Goal: Task Accomplishment & Management: Use online tool/utility

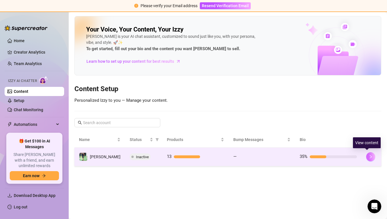
click at [367, 157] on button "button" at bounding box center [371, 156] width 9 height 9
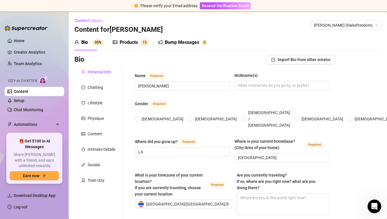
radio input "true"
type input "[DATE]"
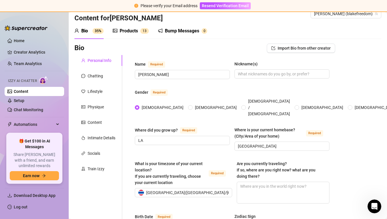
scroll to position [12, 0]
click at [130, 30] on div "Products" at bounding box center [129, 30] width 18 height 7
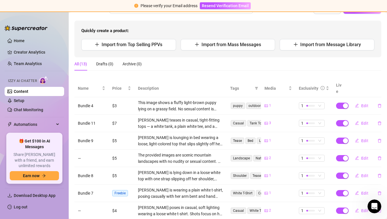
scroll to position [67, 0]
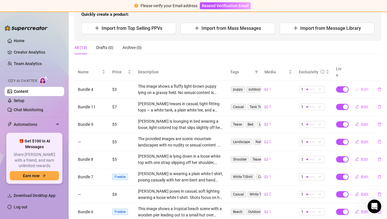
click at [365, 87] on span "Edit" at bounding box center [365, 89] width 7 height 5
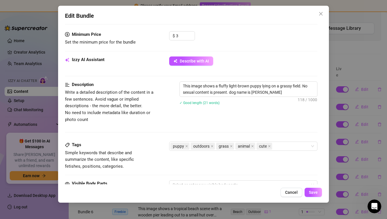
scroll to position [0, 0]
click at [315, 145] on div "puppy outdoors grass animal cute" at bounding box center [243, 146] width 148 height 9
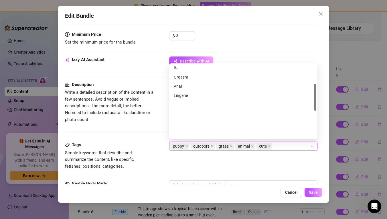
scroll to position [108, 0]
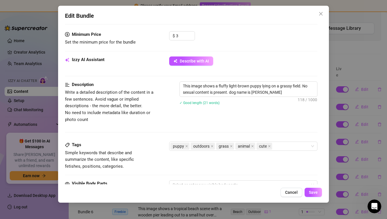
click at [150, 119] on span "Write a detailed description of the content in a few sentences. Avoid vague or …" at bounding box center [113, 106] width 96 height 34
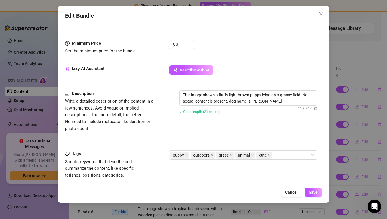
scroll to position [6, 0]
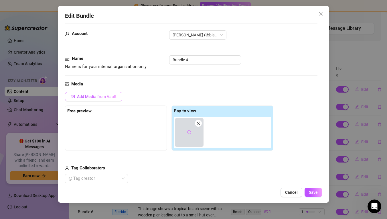
click at [104, 94] on span "Add Media from Vault" at bounding box center [97, 96] width 40 height 5
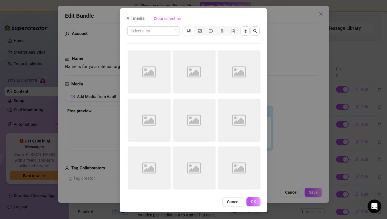
scroll to position [20, 0]
click at [198, 32] on div "segmented control" at bounding box center [199, 31] width 11 height 8
click at [196, 28] on input "segmented control" at bounding box center [196, 28] width 0 height 0
click at [192, 32] on div "All" at bounding box center [188, 31] width 11 height 8
click at [185, 28] on input "All" at bounding box center [185, 28] width 0 height 0
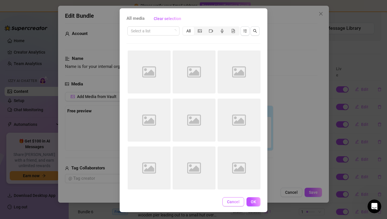
click at [239, 201] on span "Cancel" at bounding box center [233, 201] width 13 height 5
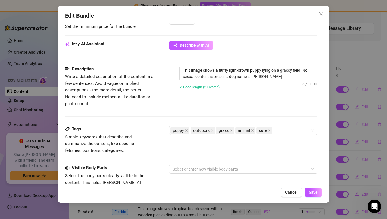
scroll to position [253, 0]
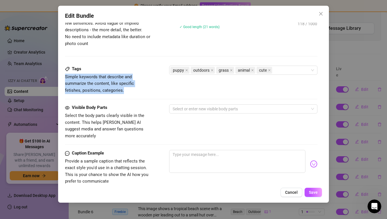
drag, startPoint x: 109, startPoint y: 88, endPoint x: 63, endPoint y: 75, distance: 47.6
click at [63, 75] on div "Edit Bundle Account [PERSON_NAME] (@blakefreedom) Name Name is for your interna…" at bounding box center [193, 104] width 271 height 197
click at [313, 71] on div "puppy outdoors grass animal cute" at bounding box center [243, 70] width 148 height 9
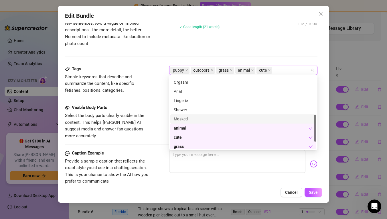
click at [300, 49] on div "Description Write a detailed description of the content in a few sentences. Avo…" at bounding box center [191, 35] width 253 height 60
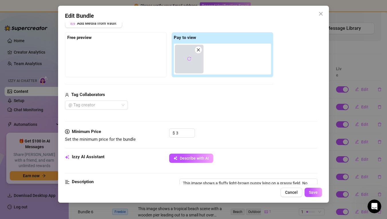
scroll to position [65, 0]
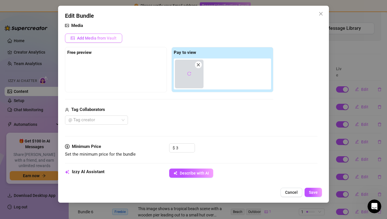
click at [107, 41] on button "Add Media from Vault" at bounding box center [93, 38] width 57 height 9
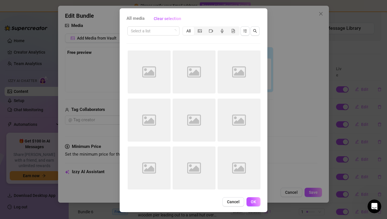
scroll to position [20, 0]
click at [239, 204] on button "Cancel" at bounding box center [234, 201] width 22 height 9
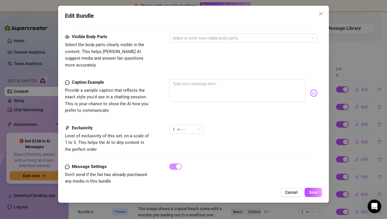
scroll to position [323, 0]
click at [194, 125] on div "1" at bounding box center [184, 129] width 22 height 9
click at [232, 104] on div "Caption Example Provide a sample caption that reflects the exact style you'd us…" at bounding box center [191, 102] width 253 height 46
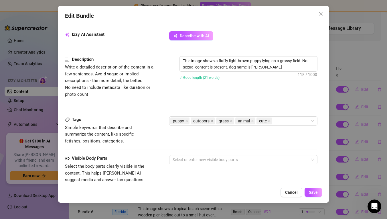
scroll to position [179, 0]
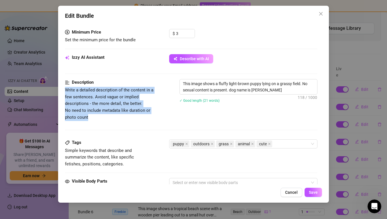
drag, startPoint x: 140, startPoint y: 117, endPoint x: 58, endPoint y: 89, distance: 86.7
click at [52, 87] on div "Edit Bundle Account [PERSON_NAME] (@blakefreedom) Name Name is for your interna…" at bounding box center [193, 109] width 387 height 219
click at [77, 91] on span "Write a detailed description of the content in a few sentences. Avoid vague or …" at bounding box center [109, 103] width 89 height 32
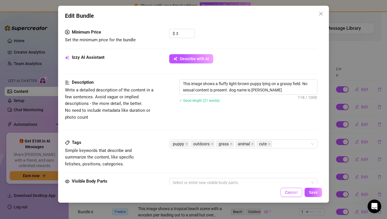
click at [291, 194] on span "Cancel" at bounding box center [291, 192] width 13 height 5
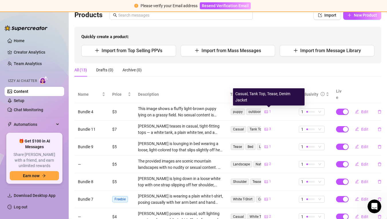
scroll to position [66, 0]
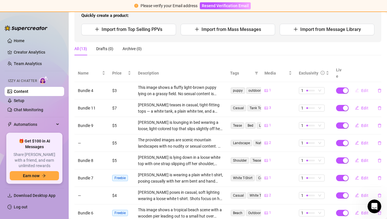
click at [366, 86] on button "Edit" at bounding box center [362, 90] width 23 height 9
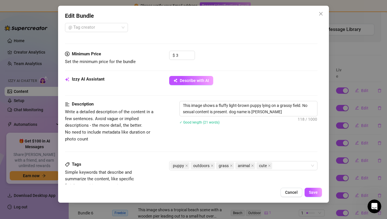
scroll to position [75, 0]
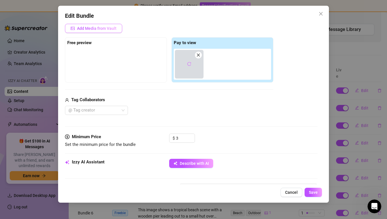
click at [112, 31] on button "Add Media from Vault" at bounding box center [93, 28] width 57 height 9
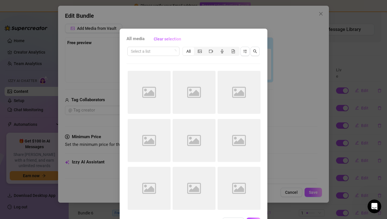
click at [206, 108] on div "Image placeholder" at bounding box center [194, 92] width 43 height 43
click at [232, 111] on div "Image placeholder" at bounding box center [239, 92] width 43 height 43
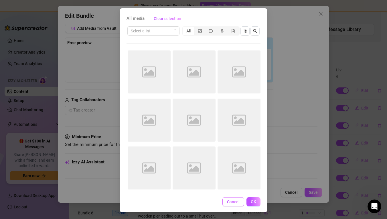
click at [239, 201] on span "Cancel" at bounding box center [233, 201] width 13 height 5
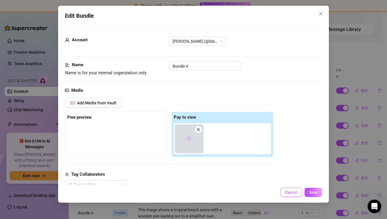
click at [287, 193] on span "Cancel" at bounding box center [291, 192] width 13 height 5
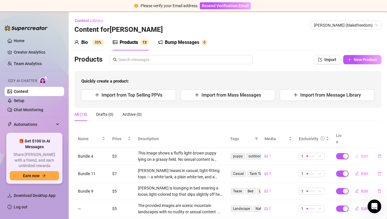
click at [363, 154] on span "Edit" at bounding box center [365, 156] width 7 height 5
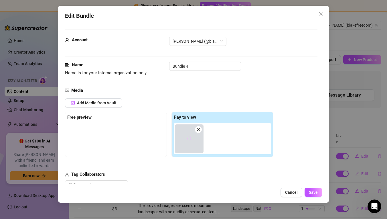
click at [193, 137] on button "button" at bounding box center [189, 138] width 9 height 9
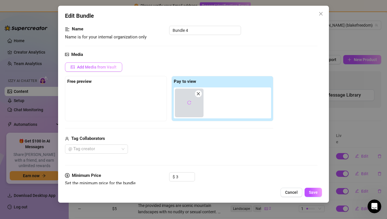
click at [96, 65] on span "Add Media from Vault" at bounding box center [97, 67] width 40 height 5
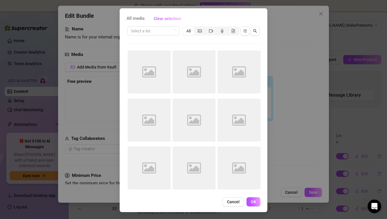
scroll to position [0, 0]
click at [212, 93] on div "Image placeholder" at bounding box center [194, 71] width 43 height 43
click at [238, 199] on button "Cancel" at bounding box center [234, 201] width 22 height 9
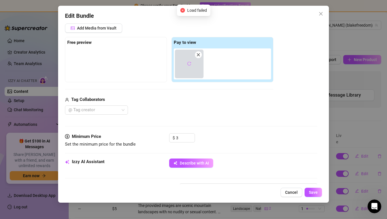
scroll to position [44, 0]
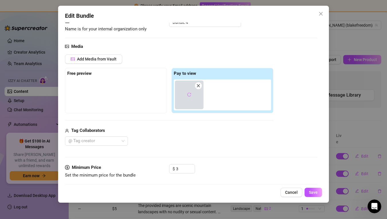
drag, startPoint x: 192, startPoint y: 94, endPoint x: 105, endPoint y: 91, distance: 86.9
click at [105, 91] on div "Free preview Pay to view" at bounding box center [169, 90] width 209 height 45
click at [194, 92] on button "button" at bounding box center [189, 94] width 9 height 9
click at [191, 93] on icon "reload" at bounding box center [189, 95] width 4 height 4
click at [104, 58] on span "Add Media from Vault" at bounding box center [97, 59] width 40 height 5
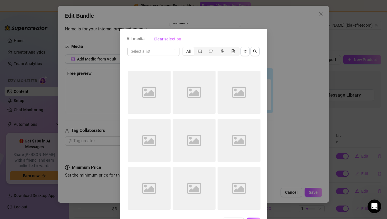
click at [200, 82] on div "Image placeholder" at bounding box center [194, 92] width 43 height 43
click at [242, 85] on icon "Image placeholder" at bounding box center [239, 92] width 14 height 14
click at [247, 51] on icon "sort-descending" at bounding box center [245, 51] width 4 height 4
click at [242, 52] on button "button" at bounding box center [245, 51] width 9 height 9
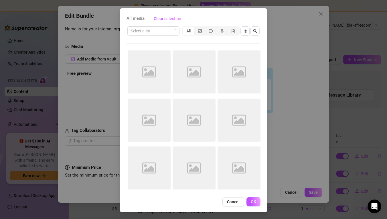
scroll to position [0, 0]
drag, startPoint x: 234, startPoint y: 201, endPoint x: 229, endPoint y: 196, distance: 7.1
click at [234, 201] on span "Cancel" at bounding box center [233, 201] width 13 height 5
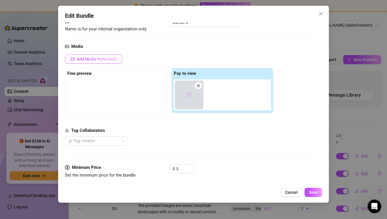
click at [101, 58] on span "Add Media from Vault" at bounding box center [97, 59] width 40 height 5
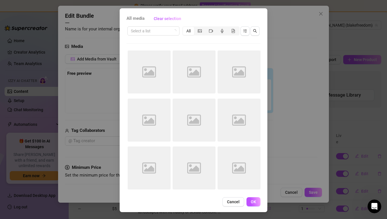
scroll to position [20, 0]
click at [206, 70] on div "Image placeholder" at bounding box center [194, 71] width 43 height 43
click at [168, 18] on span "Clear selection" at bounding box center [168, 18] width 28 height 5
click at [197, 31] on div "segmented control" at bounding box center [199, 31] width 11 height 8
click at [196, 28] on input "segmented control" at bounding box center [196, 28] width 0 height 0
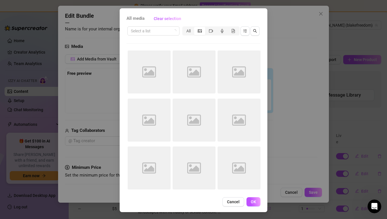
click at [159, 36] on div "Select a list All" at bounding box center [194, 31] width 134 height 11
click at [258, 33] on button "button" at bounding box center [255, 30] width 9 height 9
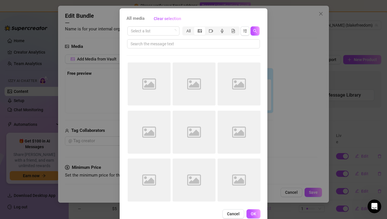
click at [232, 212] on span "Cancel" at bounding box center [233, 213] width 13 height 5
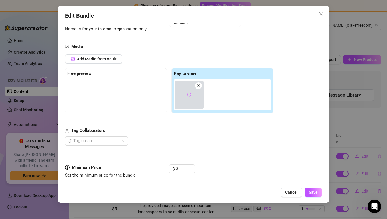
click at [125, 89] on div at bounding box center [115, 93] width 97 height 29
click at [190, 91] on button "button" at bounding box center [189, 94] width 9 height 9
click at [287, 191] on span "Cancel" at bounding box center [291, 192] width 13 height 5
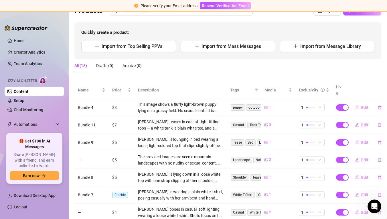
scroll to position [87, 0]
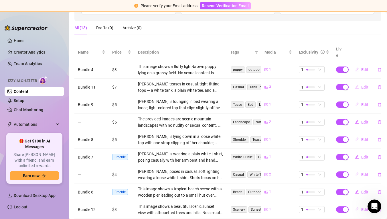
click at [359, 83] on button "Edit" at bounding box center [362, 87] width 23 height 9
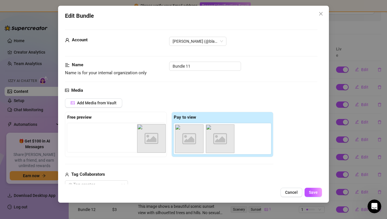
click at [153, 139] on div "Free preview Pay to view Image placeholder Image placeholder Image placeholder" at bounding box center [169, 134] width 209 height 45
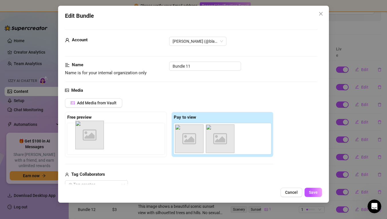
drag, startPoint x: 183, startPoint y: 140, endPoint x: 81, endPoint y: 137, distance: 102.9
click at [81, 137] on div "Free preview Pay to view Image placeholder Image placeholder Image placeholder" at bounding box center [169, 134] width 209 height 45
click at [193, 143] on div "Image placeholder Image placeholder" at bounding box center [224, 138] width 100 height 31
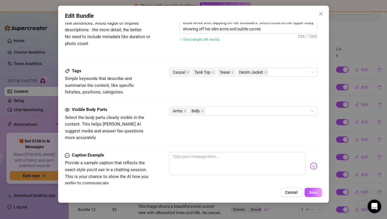
scroll to position [278, 0]
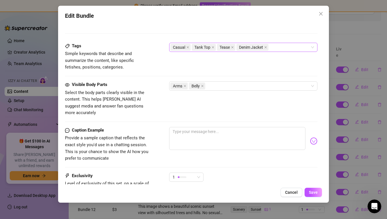
click at [312, 47] on div "Casual Tank Top Tease Denim Jacket" at bounding box center [243, 47] width 148 height 9
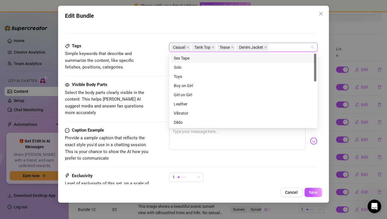
click at [312, 48] on div "Casual Tank Top Tease Denim Jacket" at bounding box center [243, 47] width 148 height 9
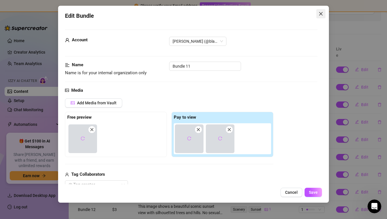
scroll to position [0, 0]
click at [319, 15] on span "Close" at bounding box center [321, 13] width 9 height 5
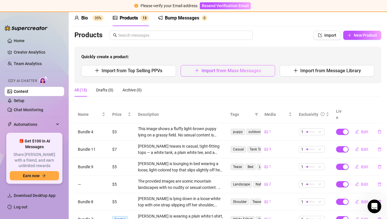
scroll to position [20, 0]
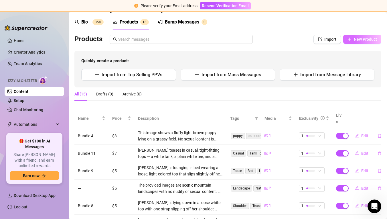
click at [365, 40] on span "New Product" at bounding box center [365, 39] width 23 height 5
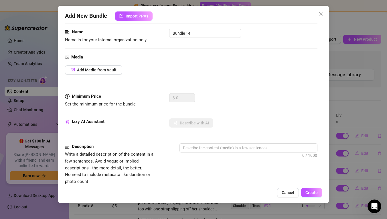
scroll to position [55, 0]
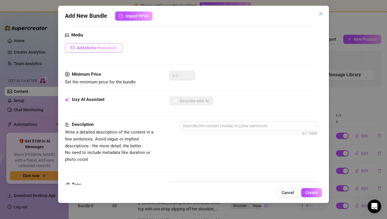
click at [106, 46] on span "Add Media from Vault" at bounding box center [97, 48] width 40 height 5
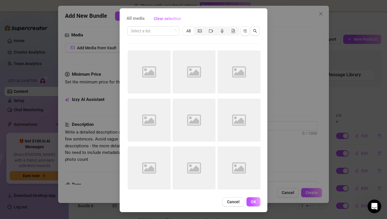
scroll to position [20, 0]
click at [148, 64] on div "Image placeholder" at bounding box center [149, 71] width 43 height 43
click at [235, 202] on span "Cancel" at bounding box center [233, 201] width 13 height 5
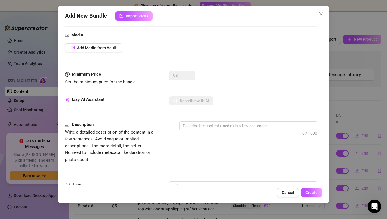
drag, startPoint x: 292, startPoint y: 195, endPoint x: 296, endPoint y: 194, distance: 4.1
click at [292, 195] on button "Cancel" at bounding box center [288, 192] width 22 height 9
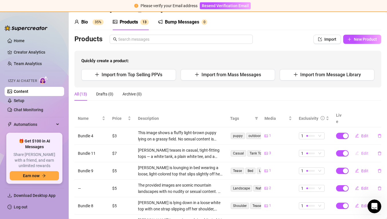
click at [365, 151] on span "Edit" at bounding box center [365, 153] width 7 height 5
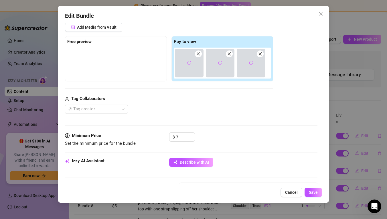
scroll to position [159, 0]
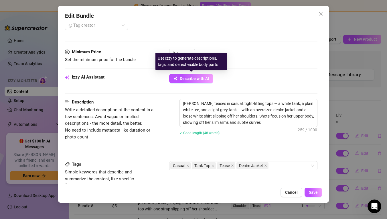
drag, startPoint x: 203, startPoint y: 75, endPoint x: 248, endPoint y: 88, distance: 46.9
click at [246, 87] on div "Izzy AI Assistant Describe with AI" at bounding box center [191, 81] width 253 height 14
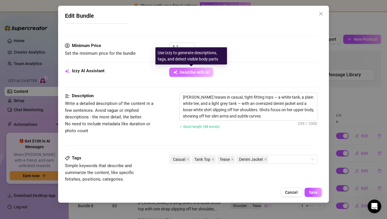
scroll to position [165, 0]
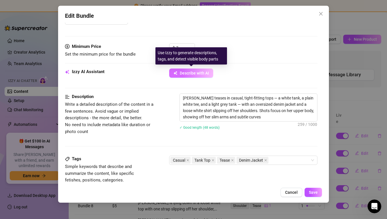
click at [200, 73] on span "Describe with AI" at bounding box center [194, 73] width 29 height 5
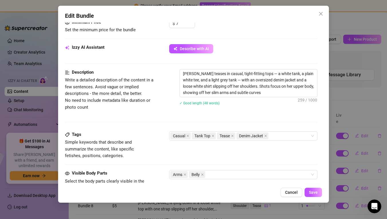
scroll to position [179, 0]
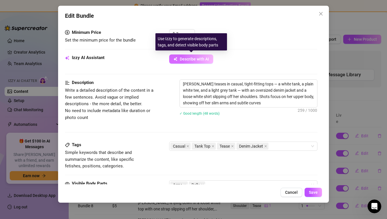
click at [195, 55] on button "Describe with AI" at bounding box center [191, 58] width 44 height 9
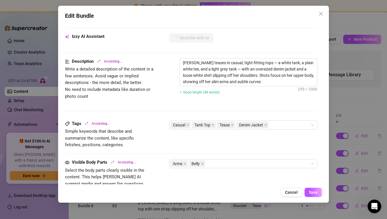
scroll to position [222, 0]
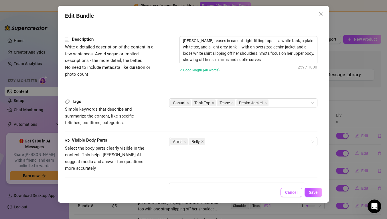
click at [290, 195] on button "Cancel" at bounding box center [292, 192] width 22 height 9
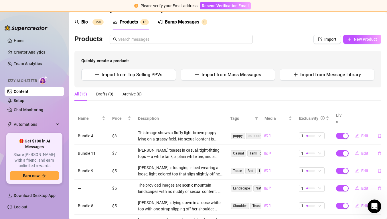
click at [352, 44] on div "Products Import New Product Quickly create a product: Import from Top Selling P…" at bounding box center [228, 61] width 307 height 53
click at [353, 42] on button "New Product" at bounding box center [363, 39] width 38 height 9
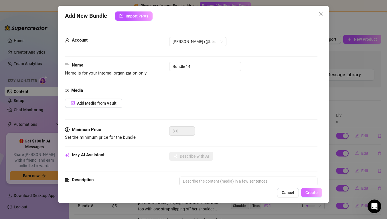
click at [308, 193] on span "Create" at bounding box center [312, 192] width 12 height 5
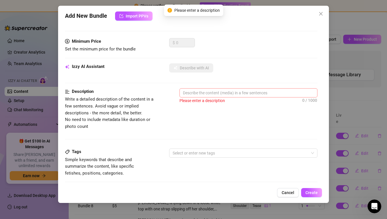
scroll to position [123, 0]
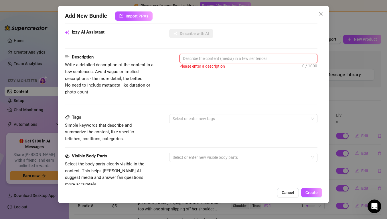
click at [251, 56] on textarea at bounding box center [249, 58] width 138 height 9
type textarea "T"
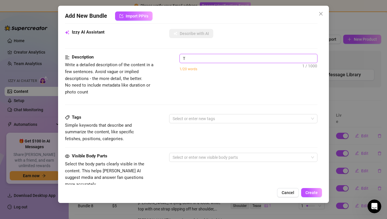
type textarea "T e"
type textarea "T e s"
type textarea "Test"
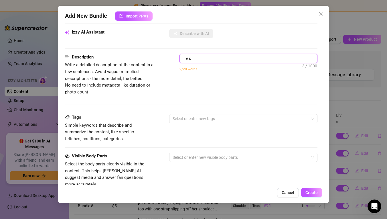
type textarea "Test"
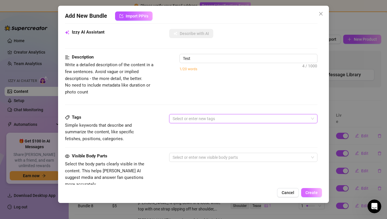
click at [310, 191] on span "Create" at bounding box center [312, 192] width 12 height 5
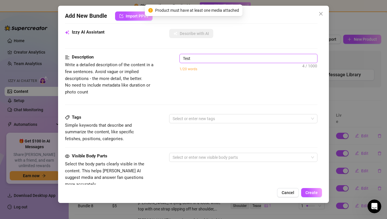
click at [252, 60] on textarea "Test" at bounding box center [249, 58] width 138 height 9
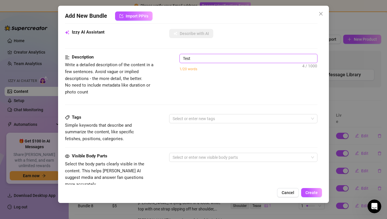
type textarea "Test"
type textarea "Test s"
type textarea "Test 是"
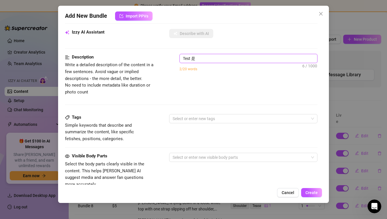
type textarea "Test 是、"
type textarea "Test 是、、"
type textarea "Test 是、"
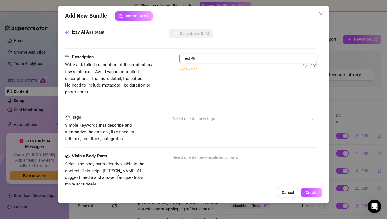
type textarea "Test 是"
type textarea "Test"
type textarea "Test s"
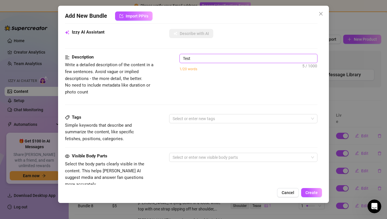
type textarea "Test s"
type textarea "Test s s"
type textarea "Test s s s"
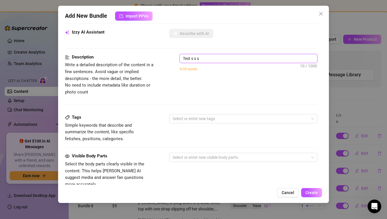
type textarea "Test s s ss"
type textarea "Test s s sss"
type textarea "Test s s ssss"
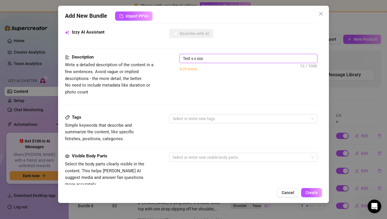
type textarea "Test s s ssss"
type textarea "Test s s sssss"
type textarea "Test s s ssssss"
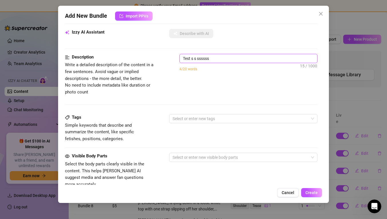
type textarea "Test s s sssssss"
type textarea "Test s s sssssss s"
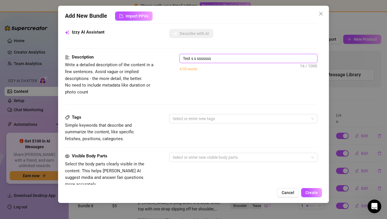
type textarea "Test s s sssssss s"
type textarea "Test s s sssssss ss"
type textarea "Test s s sssssss sss"
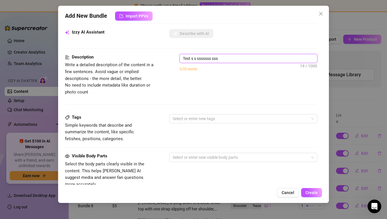
type textarea "Test s s sssssss sssd"
type textarea "Test s s sssssss sssds"
type textarea "Test s s sssssss sssdsa"
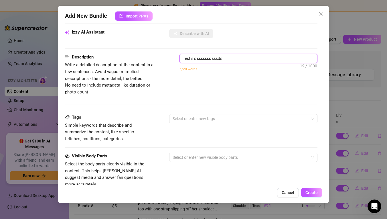
type textarea "Test s s sssssss sssdsa"
type textarea "Test s s sssssss sssdsaa"
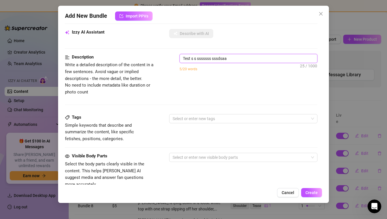
type textarea "Test s s sssssss sssdsaa s"
type textarea "Test s s sssssss sssdsaa sd"
type textarea "Test s s sssssss sssdsaa sda"
type textarea "Test s s sssssss sssdsaa sdas"
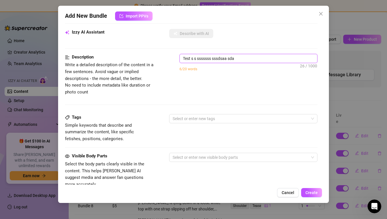
type textarea "Test s s sssssss sssdsaa sdas"
type textarea "Test s s sssssss sssdsaa sdasd"
type textarea "Test s s sssssss sssdsaa sdasds"
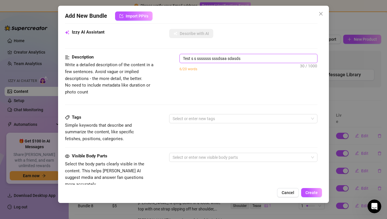
type textarea "Test s s sssssss sssdsaa sdasdsd"
type textarea "Test s s sssssss sssdsaa sdasdsdw"
type textarea "Test s s sssssss sssdsaa sdasdsdwq"
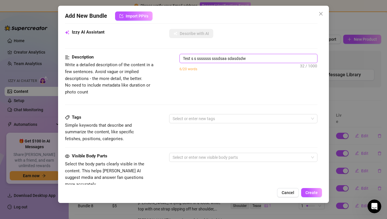
type textarea "Test s s sssssss sssdsaa sdasdsdwq"
type textarea "Test s s sssssss sssdsaa sdasdsdwqr"
type textarea "Test s s sssssss sssdsaa sdasdsdwqrg"
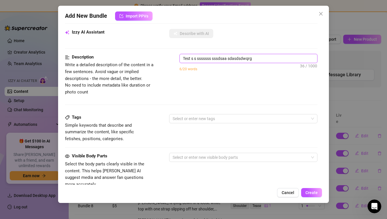
type textarea "Test s s sssssss sssdsaa sdasdsdwqrgf"
type textarea "Test s s sssssss sssdsaa sdasdsdwqrgf c"
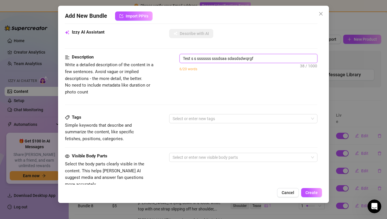
type textarea "Test s s sssssss sssdsaa sdasdsdwqrgf c"
type textarea "Test s s sssssss sssdsaa sdasdsdwqrgf cv"
type textarea "Test s s sssssss sssdsaa sdasdsdwqrgf cvs"
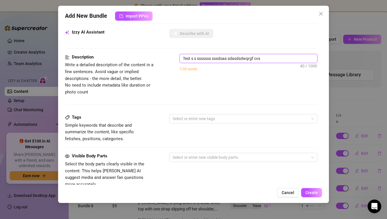
type textarea "Test s s sssssss sssdsaa sdasdsdwqrgf cvsd"
click at [111, 86] on span "Write a detailed description of the content in a few sentences. Avoid vague or …" at bounding box center [109, 78] width 89 height 32
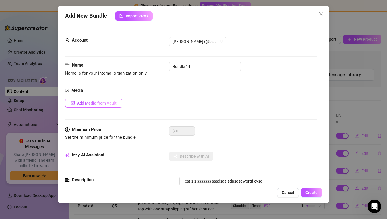
scroll to position [0, 0]
click at [79, 102] on span "Add Media from Vault" at bounding box center [97, 103] width 40 height 5
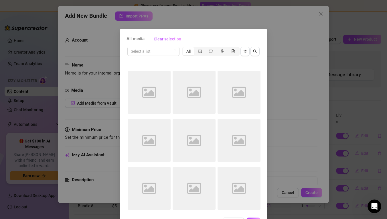
click at [167, 67] on div "Select a list All Image placeholder Image placeholder Image placeholder Image p…" at bounding box center [194, 130] width 134 height 168
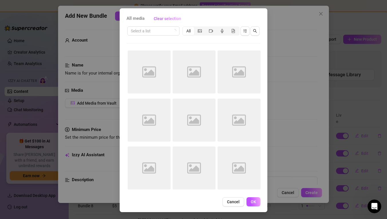
scroll to position [20, 0]
click at [237, 201] on span "Cancel" at bounding box center [233, 201] width 13 height 5
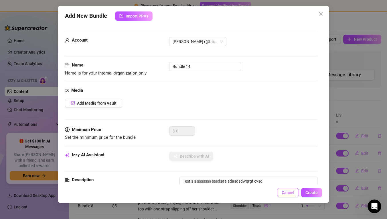
click at [294, 191] on span "Cancel" at bounding box center [288, 192] width 13 height 5
